Goal: Transaction & Acquisition: Purchase product/service

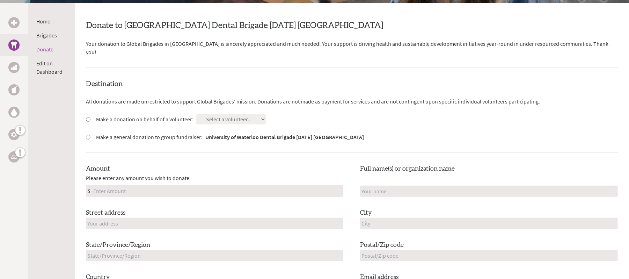
scroll to position [46, 0]
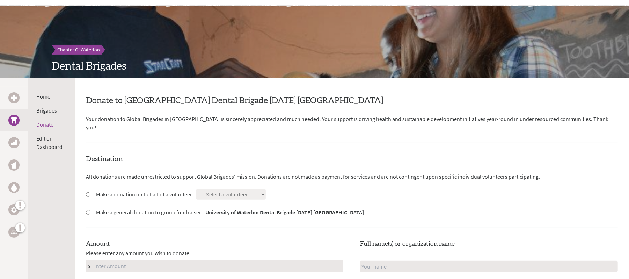
click at [136, 190] on label "Make a donation on behalf of a volunteer:" at bounding box center [144, 194] width 97 height 8
click at [90, 192] on input "Make a donation on behalf of a volunteer:" at bounding box center [88, 194] width 5 height 5
radio input "true"
click at [221, 189] on select "Select a volunteer... Nurefsan Aytug [PERSON_NAME]" at bounding box center [230, 194] width 69 height 10
select select "304A7D01-4713-11F0-B8AC-42010A400003"
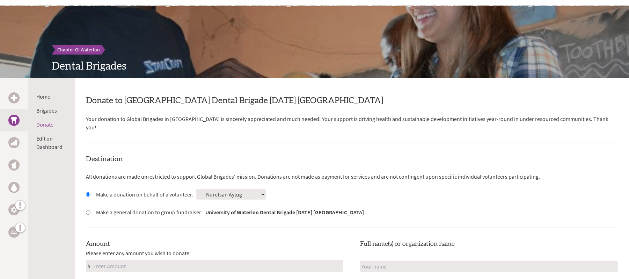
click at [196, 189] on select "Select a volunteer... Nurefsan Aytug [PERSON_NAME]" at bounding box center [230, 194] width 69 height 10
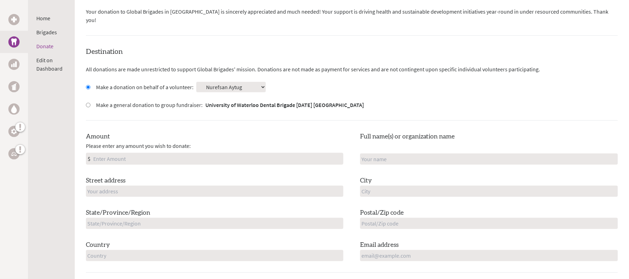
scroll to position [140, 0]
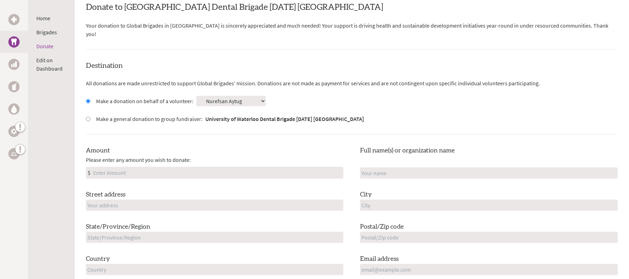
click at [97, 115] on label "Make a general donation to group fundraiser: University of Waterloo Dental Brig…" at bounding box center [230, 119] width 268 height 8
click at [90, 117] on input "Make a general donation to group fundraiser: University of Waterloo Dental Brig…" at bounding box center [88, 119] width 5 height 5
radio input "true"
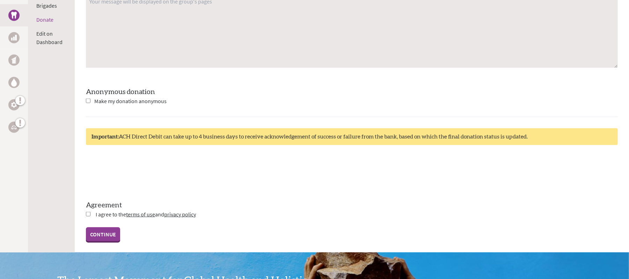
scroll to position [512, 0]
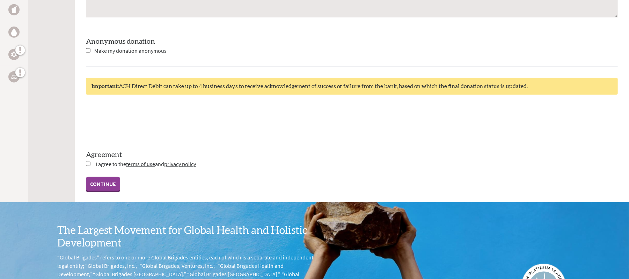
click at [87, 161] on input "checkbox" at bounding box center [88, 163] width 5 height 5
checkbox input "true"
click at [106, 177] on link "CONTINUE" at bounding box center [103, 184] width 34 height 14
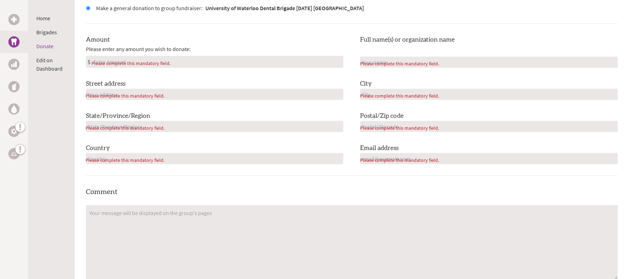
scroll to position [285, 0]
